Goal: Task Accomplishment & Management: Use online tool/utility

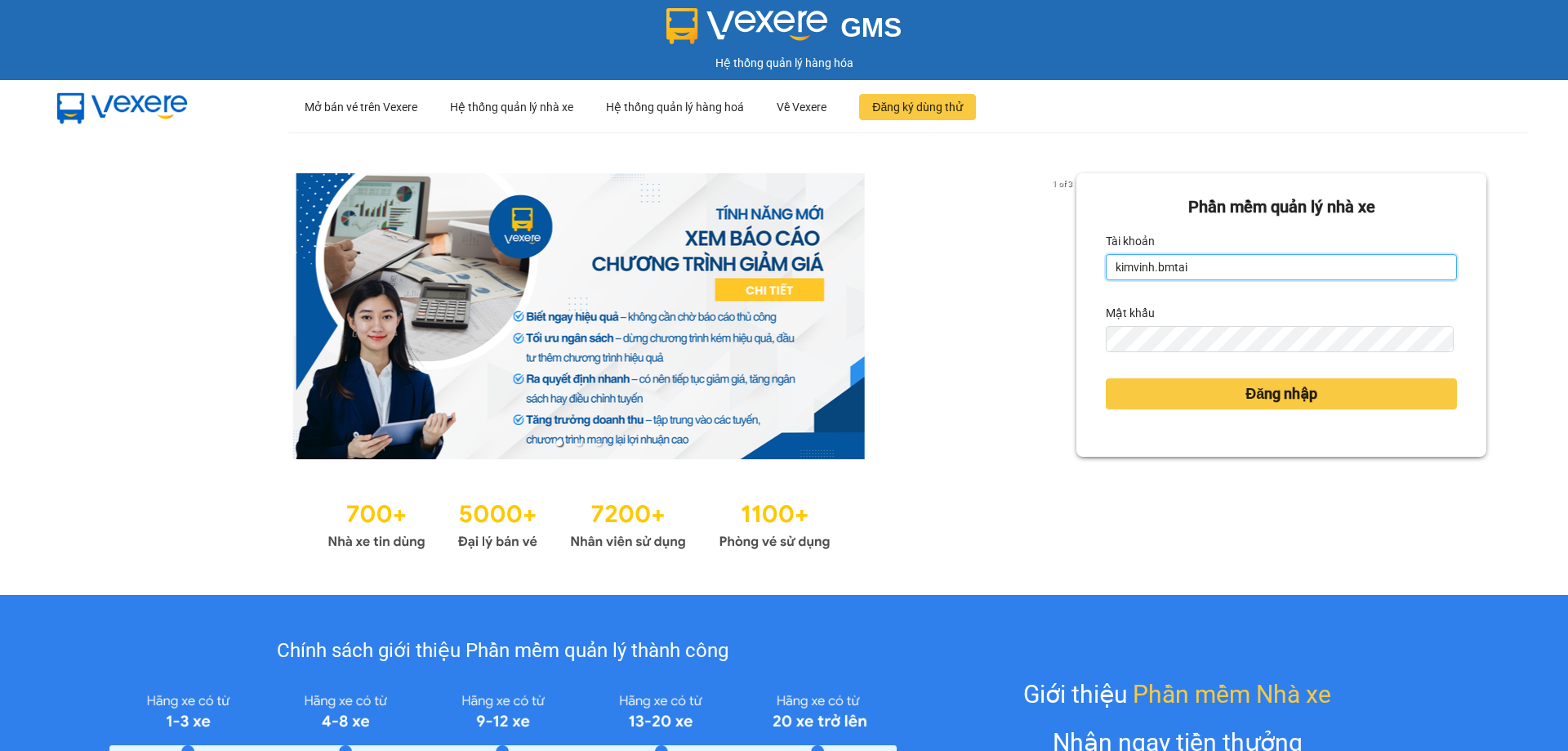
click at [1209, 262] on input "kimvinh.bmtai" at bounding box center [1281, 267] width 351 height 26
type input "thuy.bmtai"
click at [1209, 376] on div "Đăng nhập" at bounding box center [1281, 393] width 351 height 44
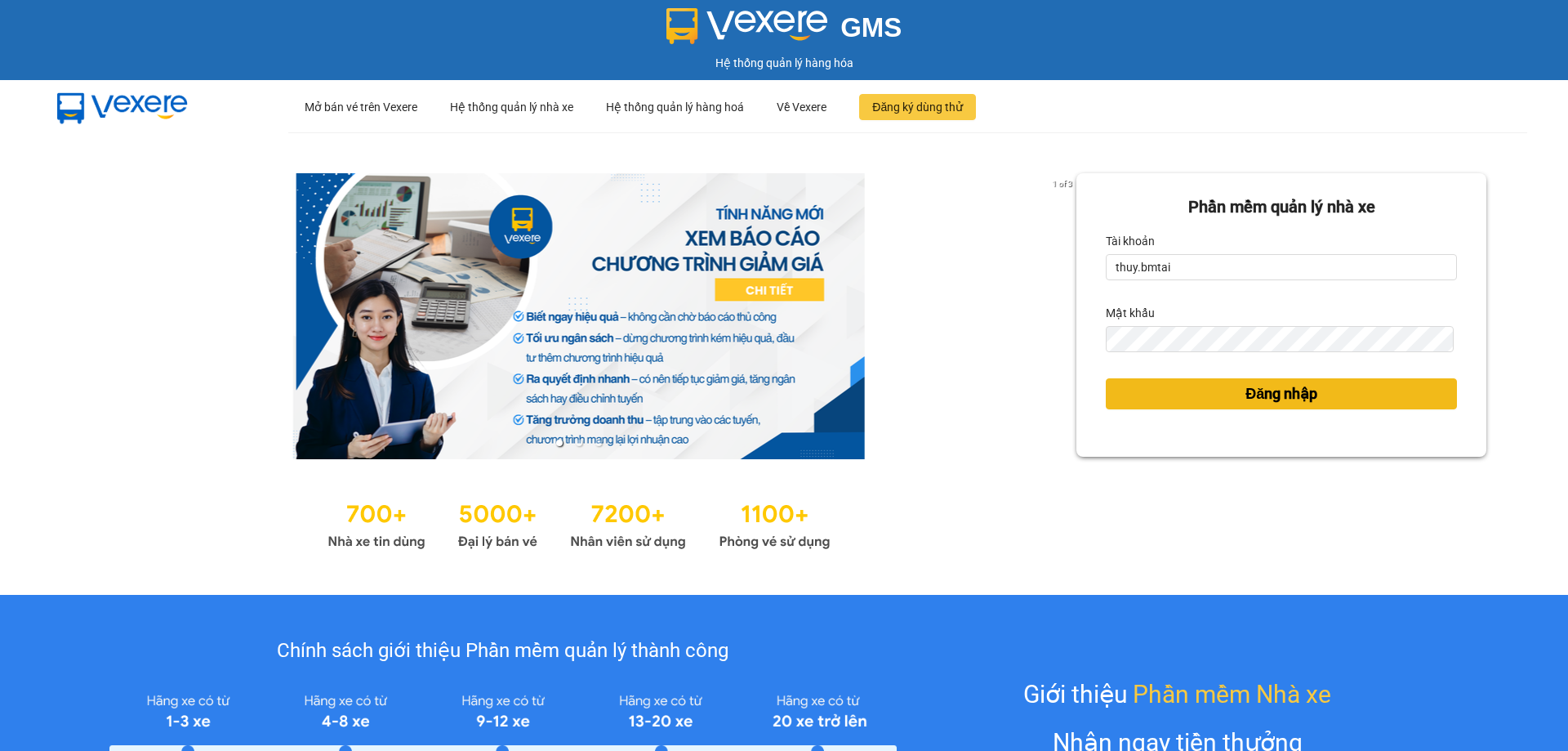
click at [1209, 396] on button "Đăng nhập" at bounding box center [1281, 393] width 351 height 31
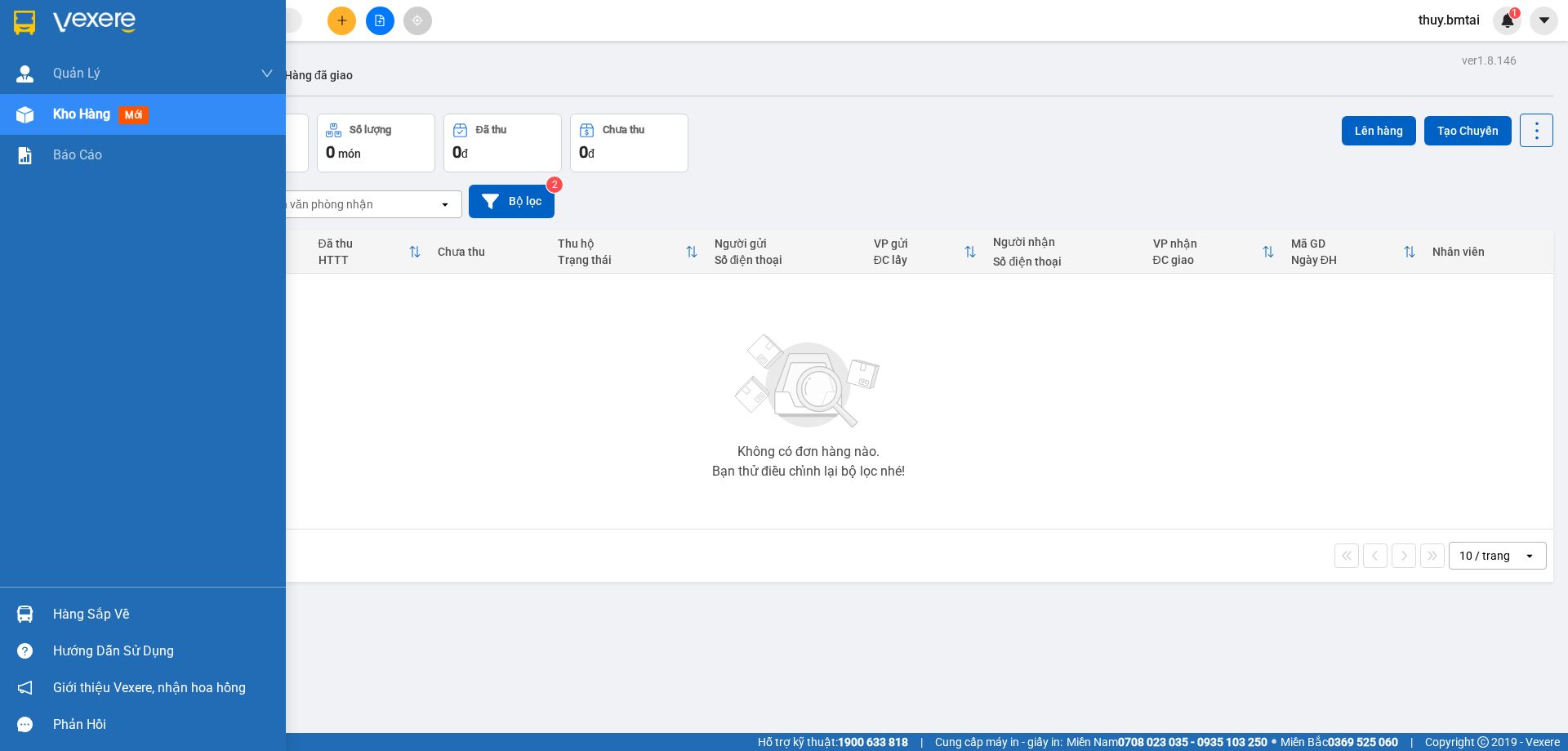
click at [39, 611] on div "Hàng sắp về" at bounding box center [143, 613] width 286 height 37
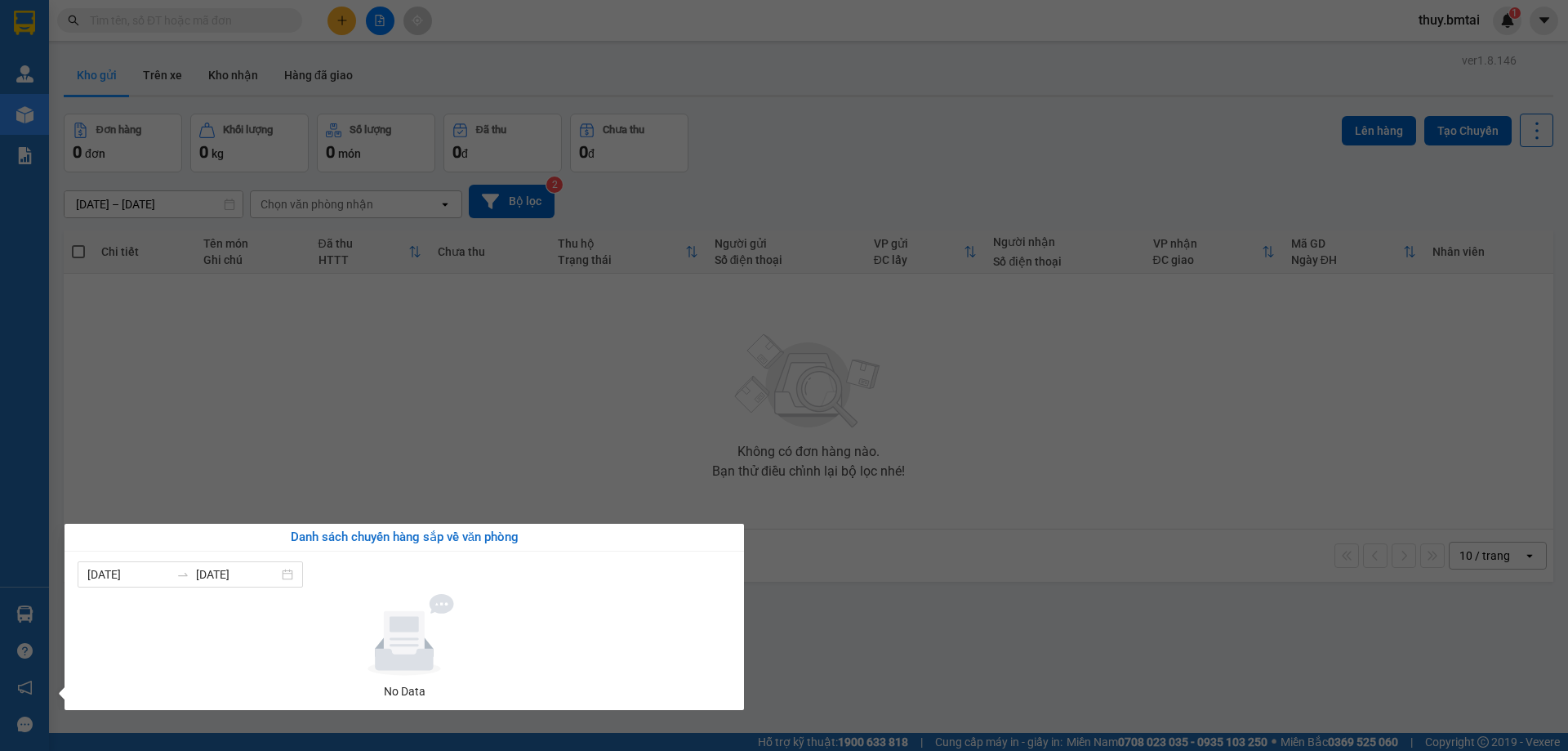
drag, startPoint x: 250, startPoint y: 436, endPoint x: 216, endPoint y: 231, distance: 207.8
click at [250, 433] on section "Kết quả tìm kiếm ( 0 ) Bộ lọc No Data thuy.bmtai 1 Quản Lý Quản lý khách hàng Q…" at bounding box center [784, 376] width 1568 height 751
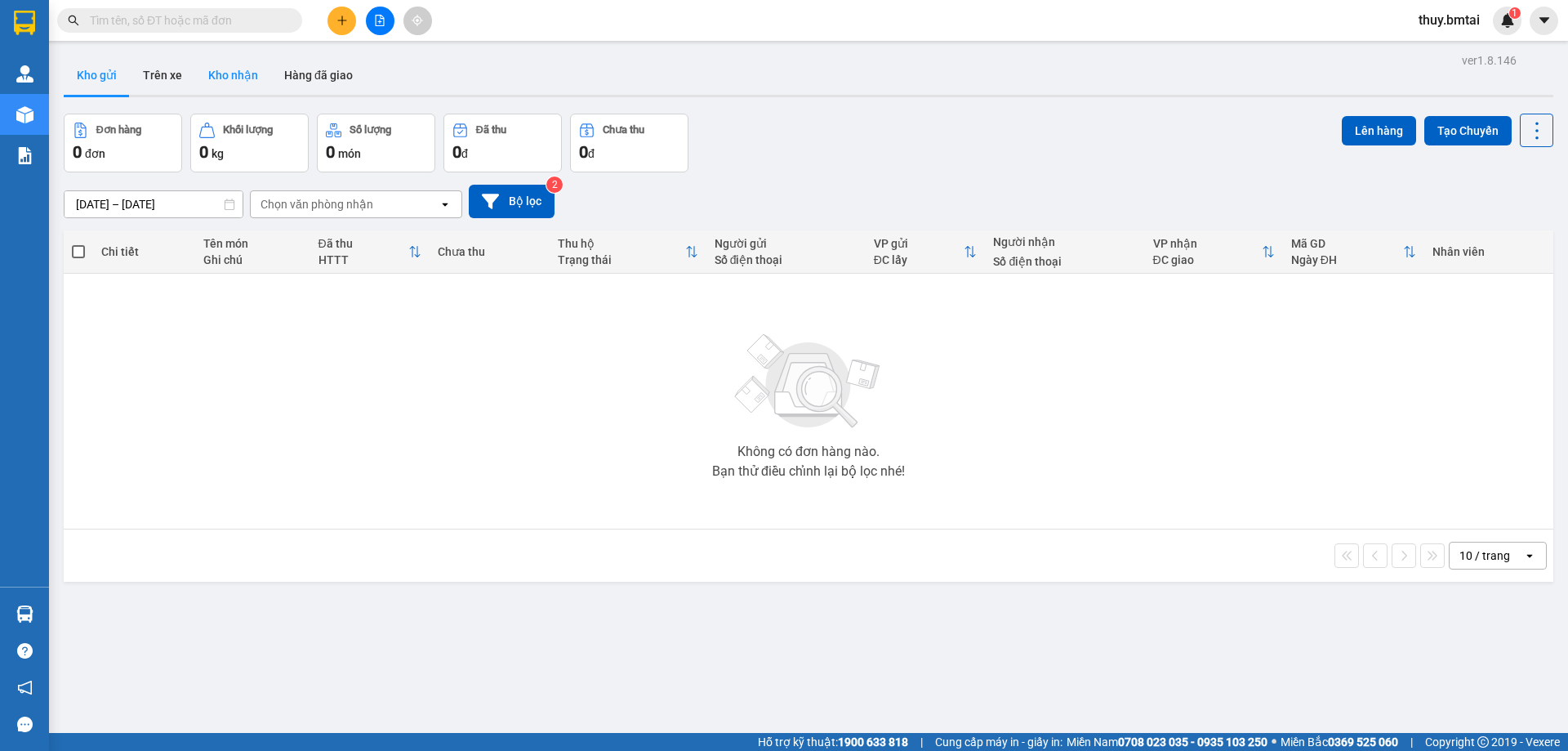
click at [214, 74] on button "Kho nhận" at bounding box center [232, 75] width 76 height 39
